Goal: Navigation & Orientation: Find specific page/section

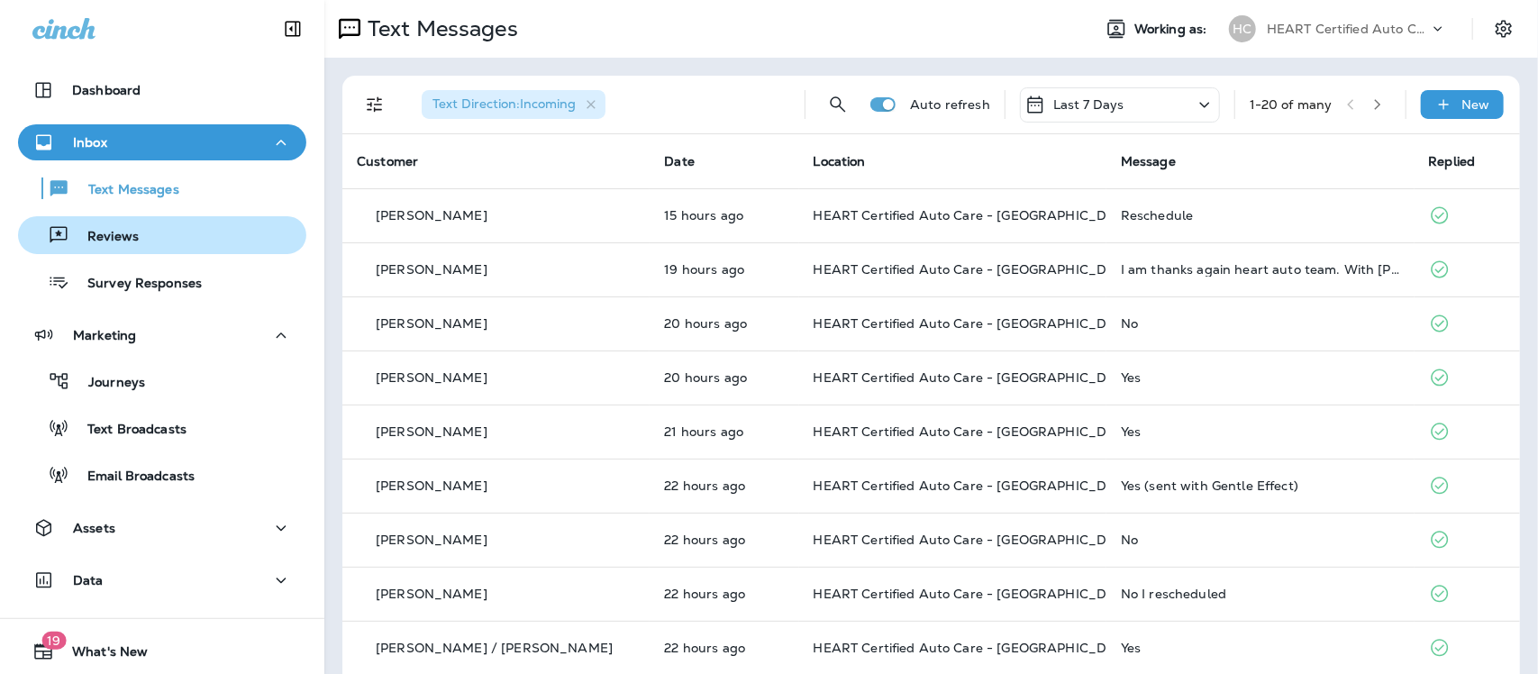
click at [118, 232] on p "Reviews" at bounding box center [103, 237] width 69 height 17
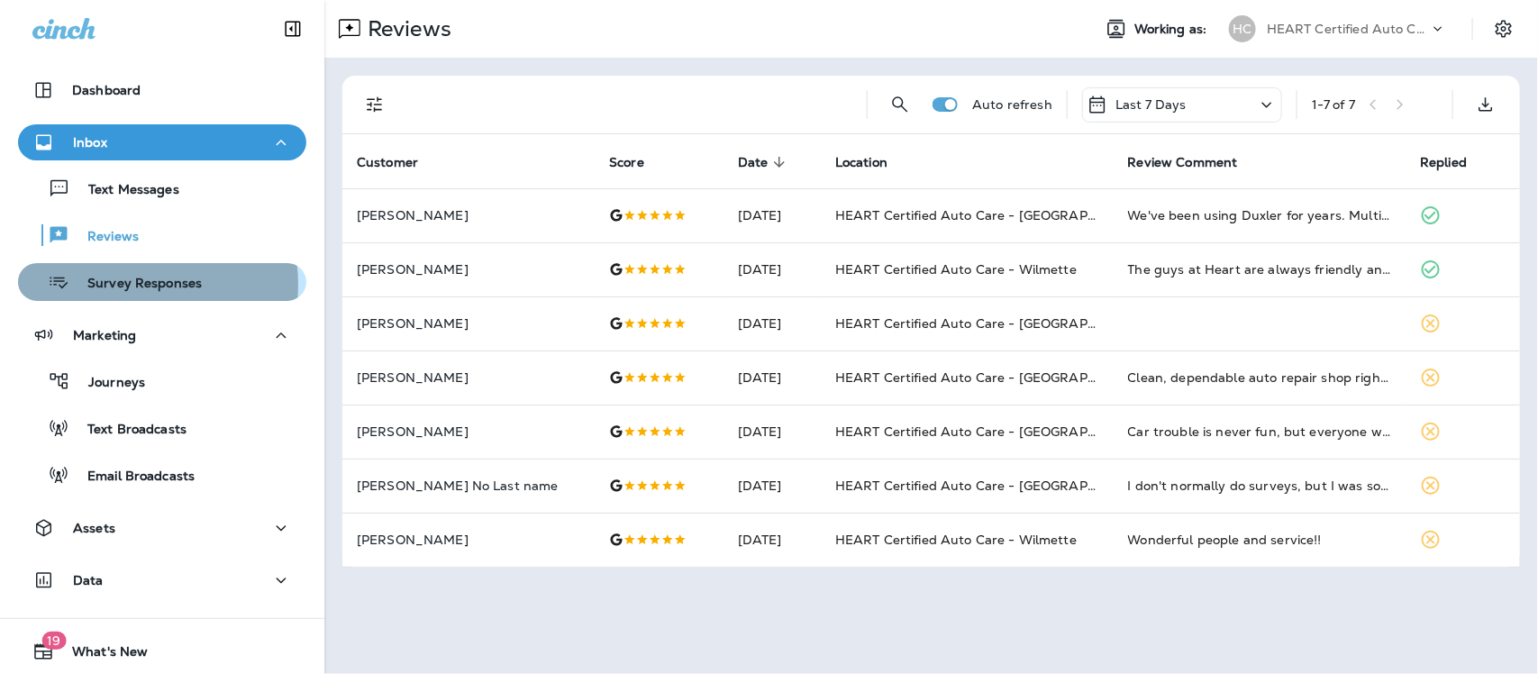
click at [127, 285] on p "Survey Responses" at bounding box center [135, 284] width 132 height 17
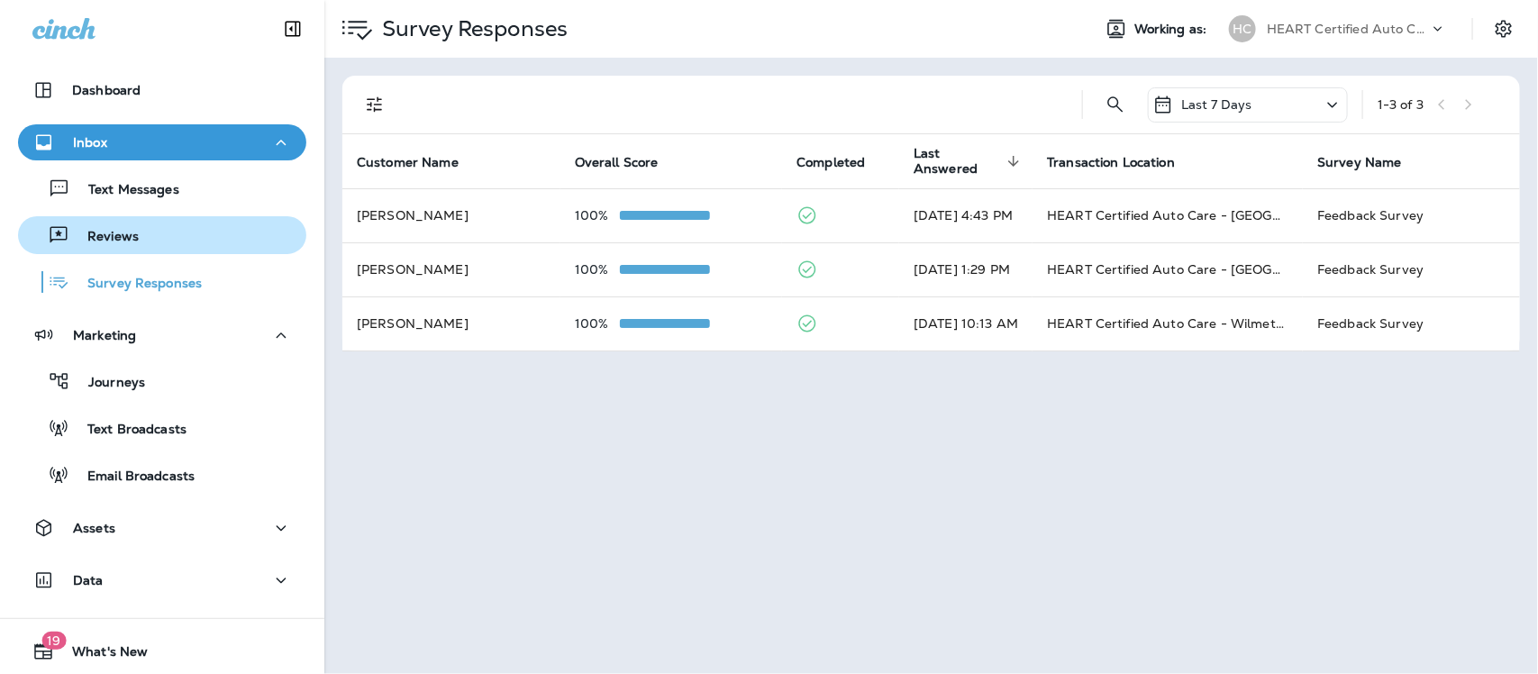
click at [115, 232] on p "Reviews" at bounding box center [103, 237] width 69 height 17
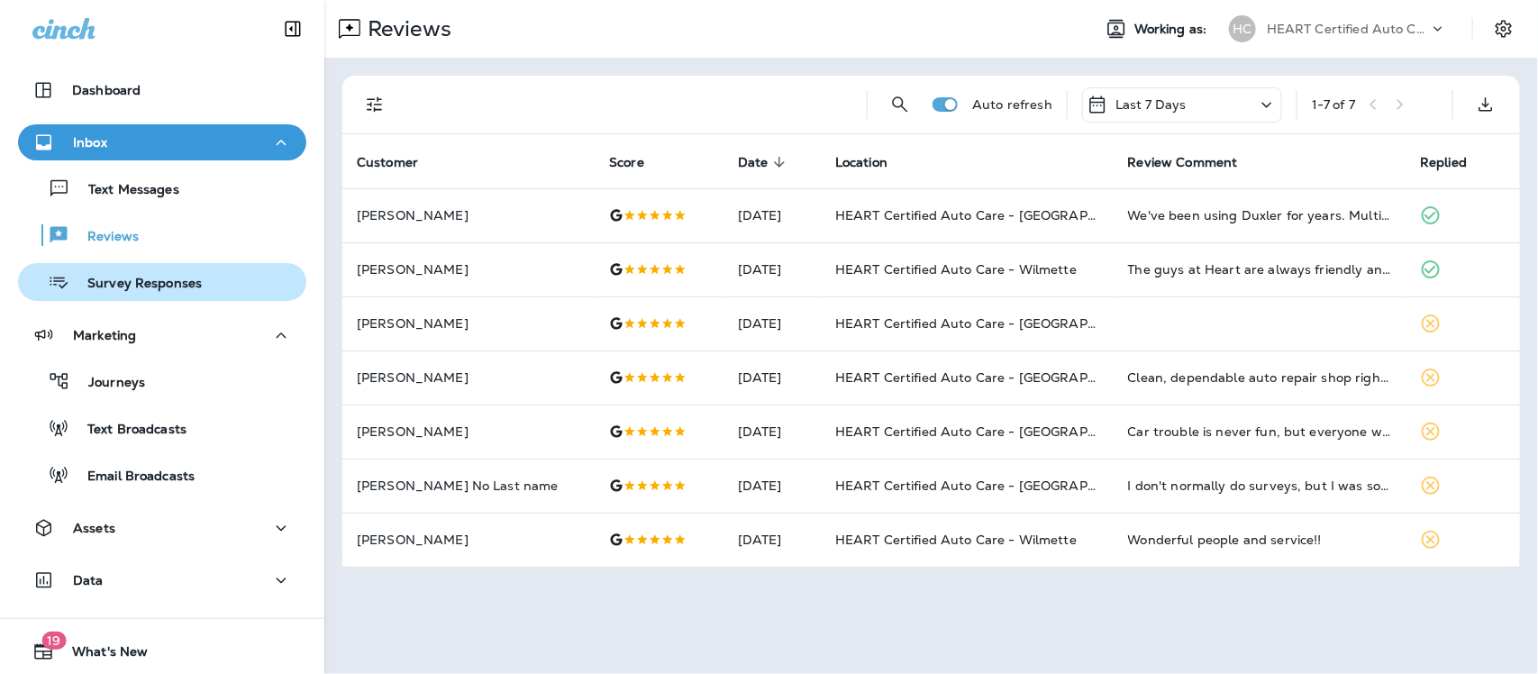
click at [151, 277] on p "Survey Responses" at bounding box center [135, 284] width 132 height 17
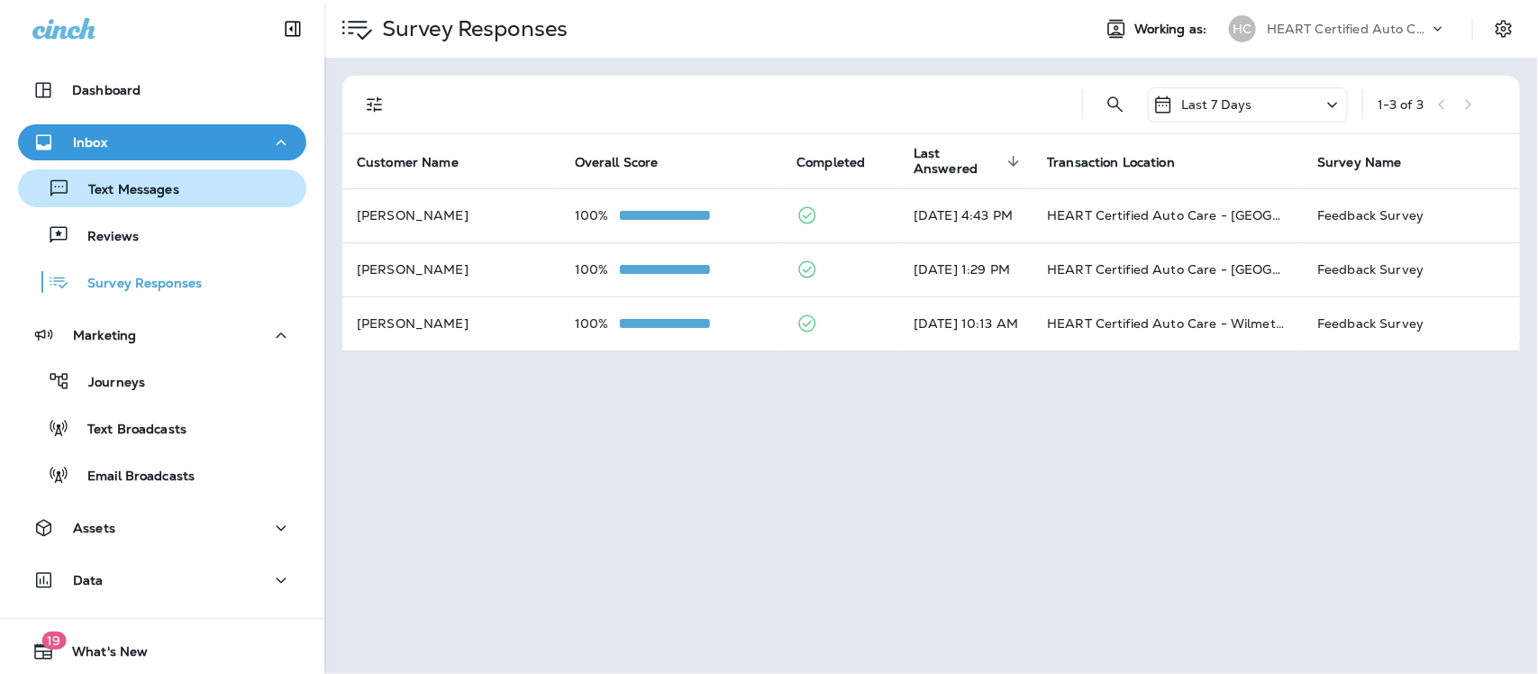
drag, startPoint x: 100, startPoint y: 195, endPoint x: 100, endPoint y: 182, distance: 12.6
click at [100, 194] on p "Text Messages" at bounding box center [124, 190] width 109 height 17
